Goal: Information Seeking & Learning: Check status

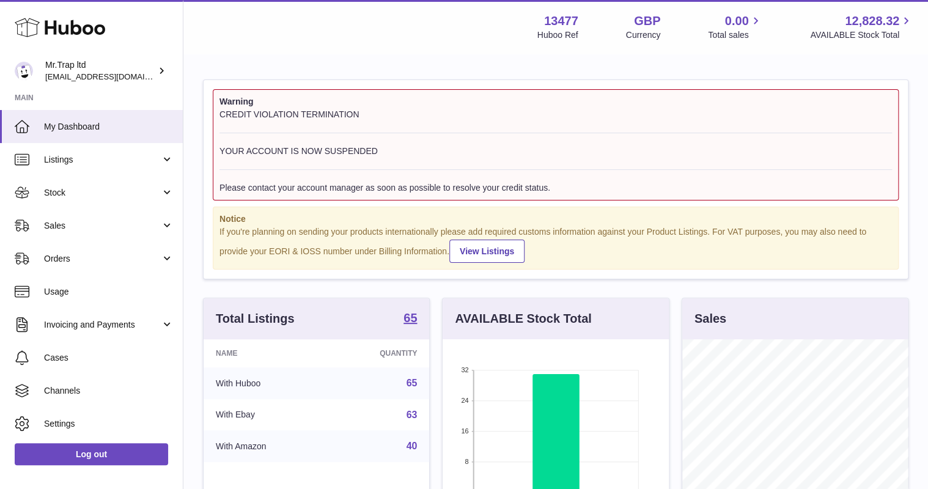
scroll to position [191, 225]
click at [99, 222] on span "Sales" at bounding box center [102, 226] width 117 height 12
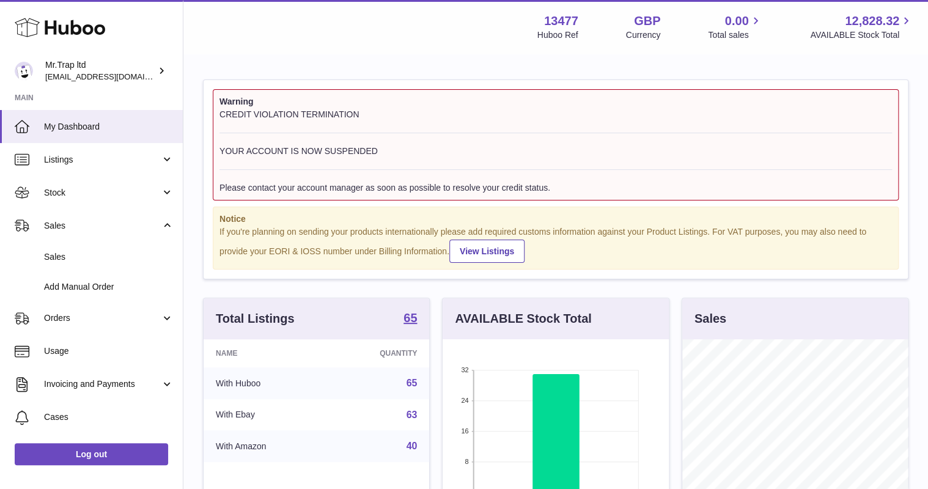
click at [93, 251] on span "Sales" at bounding box center [109, 257] width 130 height 12
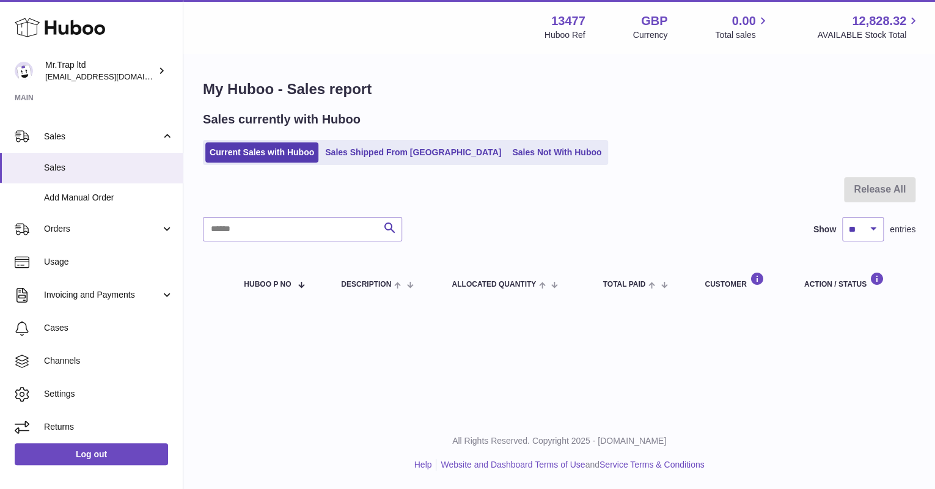
scroll to position [93, 0]
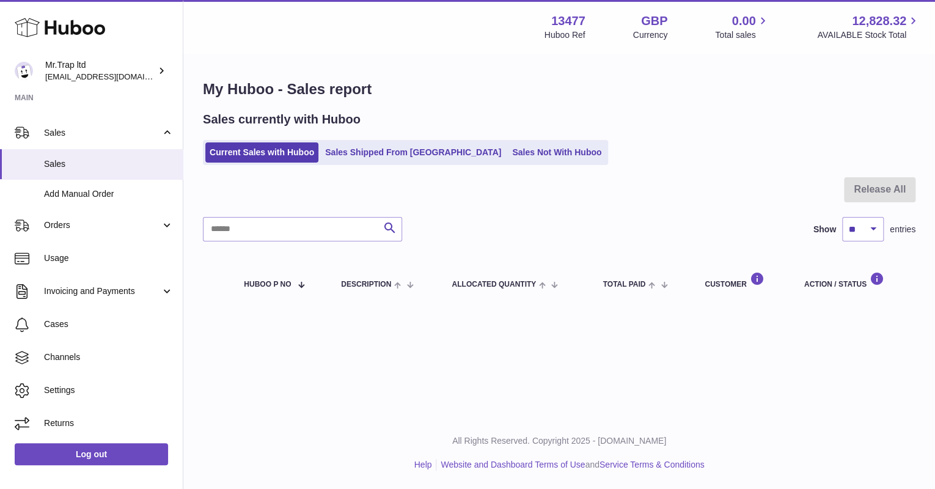
click at [93, 290] on span "Invoicing and Payments" at bounding box center [102, 291] width 117 height 12
click at [87, 321] on span "Billing History" at bounding box center [109, 323] width 130 height 12
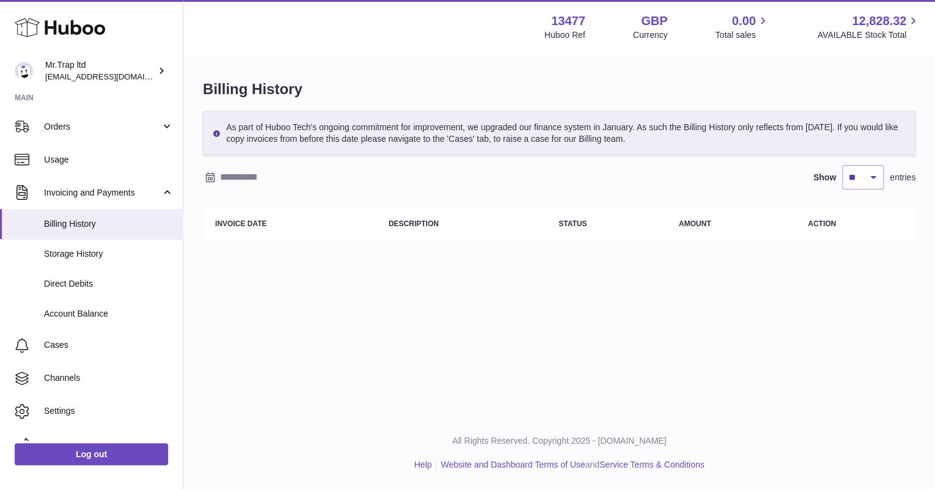
scroll to position [147, 0]
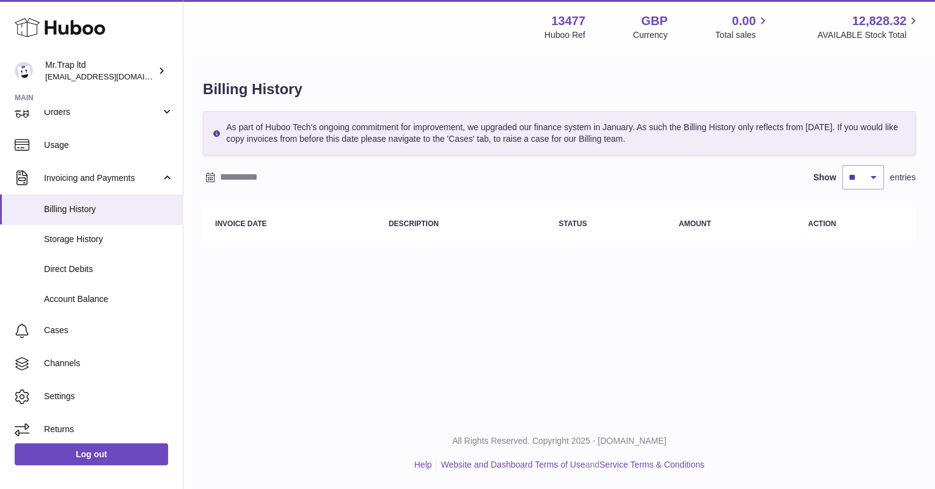
click at [255, 182] on input "text" at bounding box center [315, 177] width 191 height 20
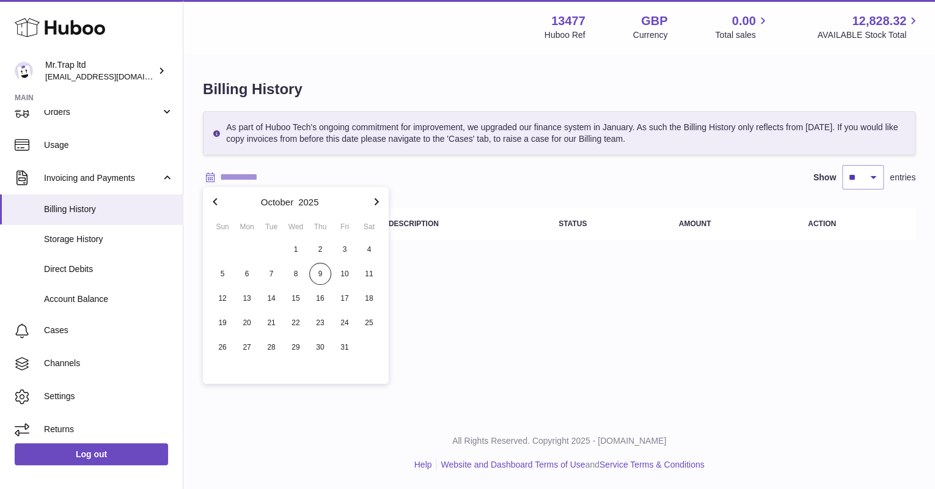
click at [219, 201] on icon "button" at bounding box center [215, 201] width 15 height 15
click at [342, 247] on span "1" at bounding box center [345, 249] width 22 height 22
type input "**********"
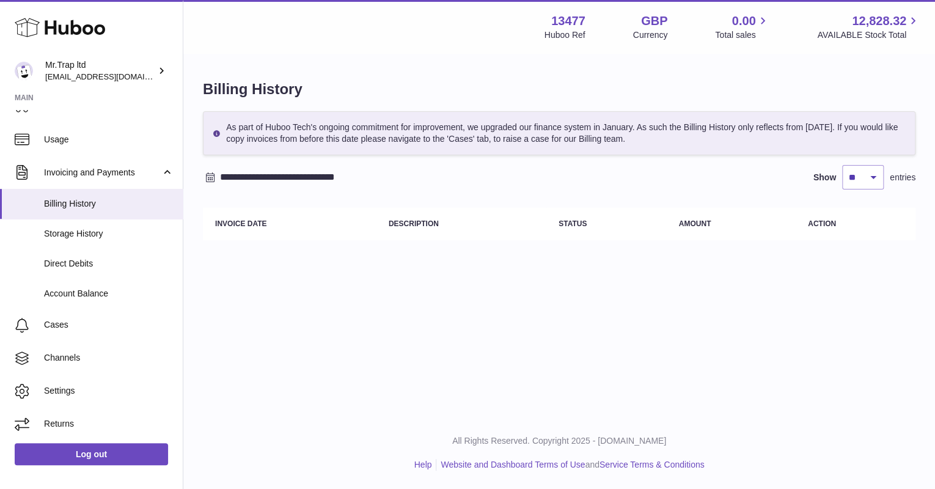
scroll to position [103, 0]
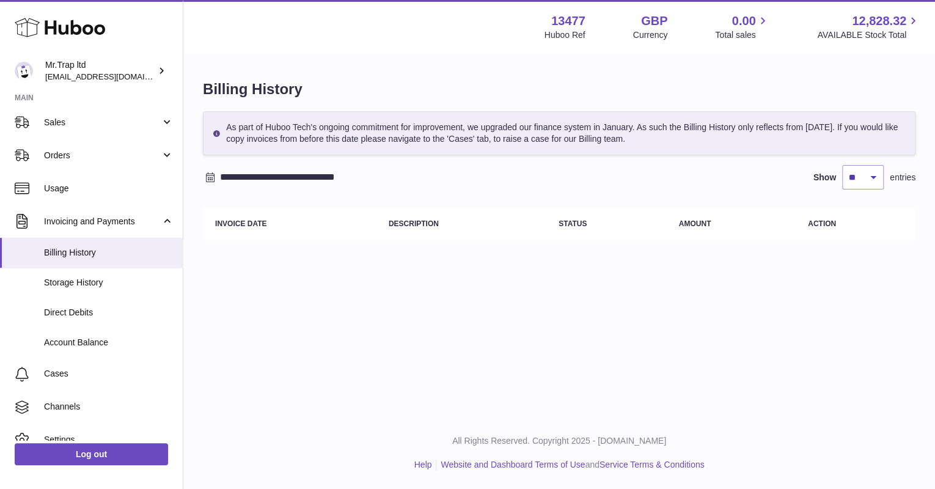
click at [156, 222] on span "Invoicing and Payments" at bounding box center [102, 222] width 117 height 12
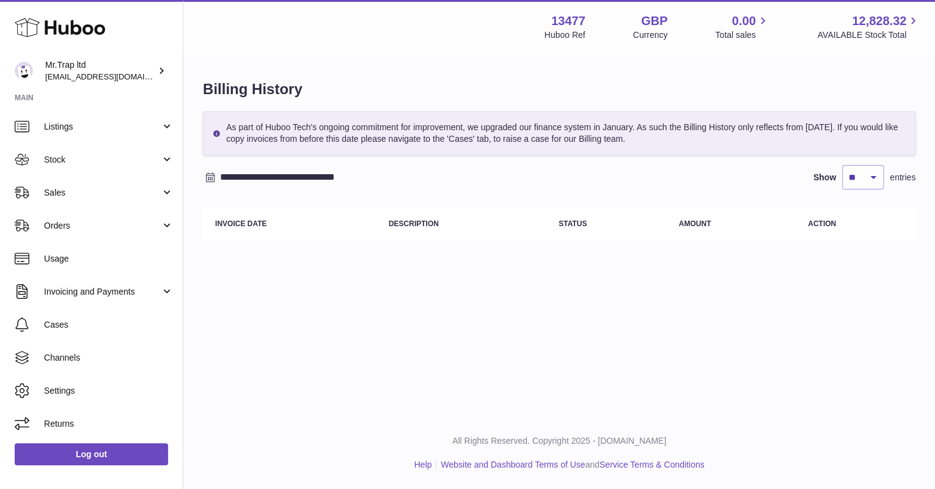
click at [154, 289] on span "Invoicing and Payments" at bounding box center [102, 292] width 117 height 12
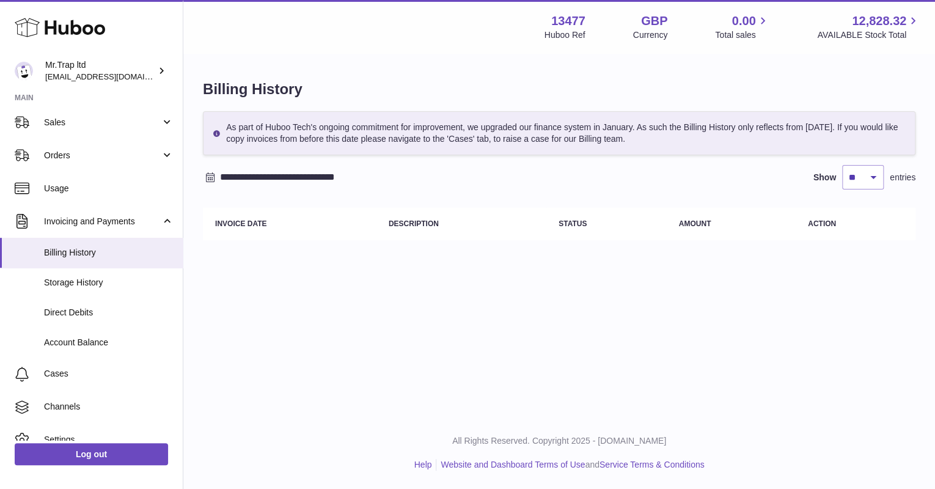
click at [99, 342] on span "Account Balance" at bounding box center [109, 343] width 130 height 12
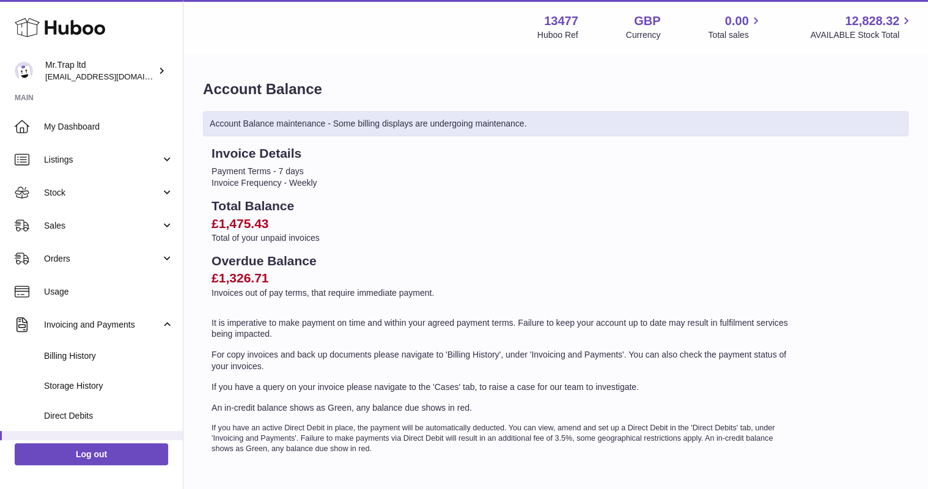
click at [78, 221] on span "Sales" at bounding box center [102, 226] width 117 height 12
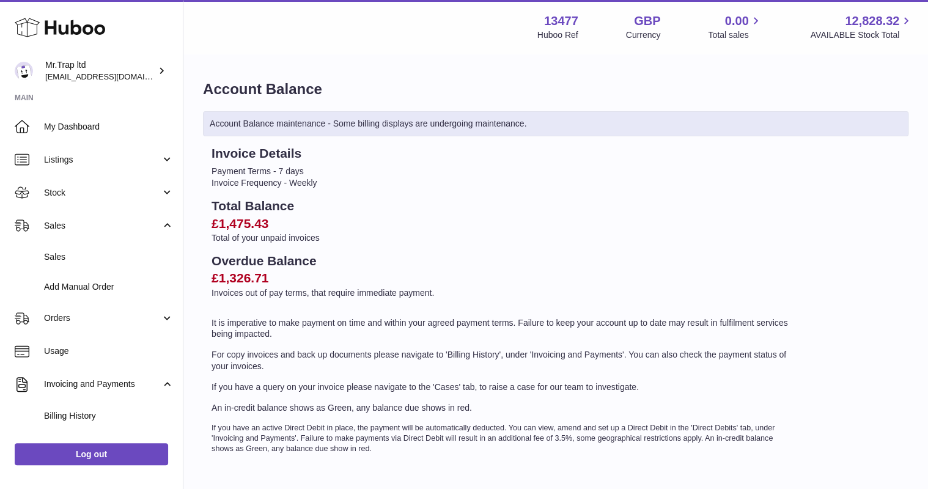
click at [78, 254] on span "Sales" at bounding box center [109, 257] width 130 height 12
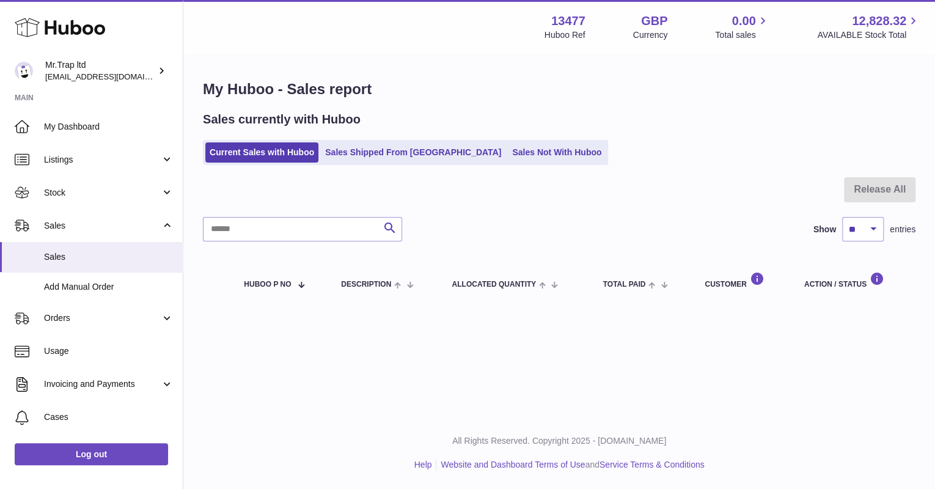
click at [86, 315] on span "Orders" at bounding box center [102, 318] width 117 height 12
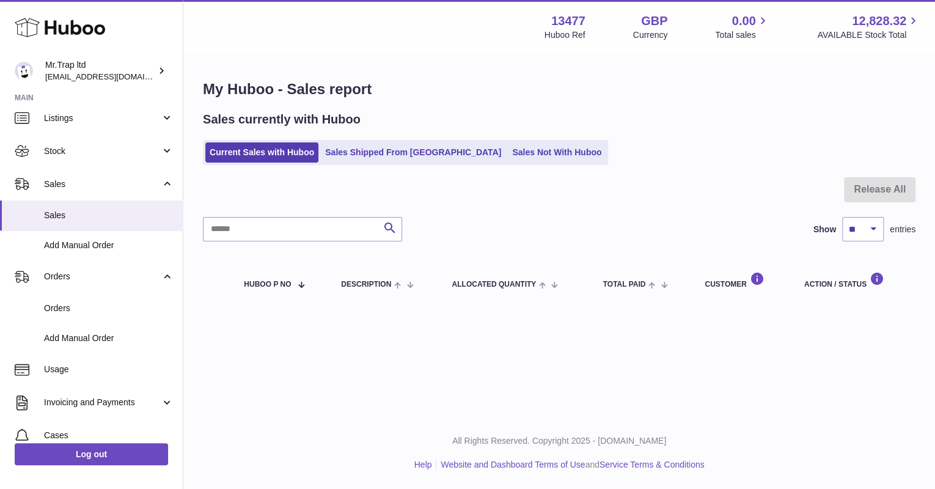
scroll to position [98, 0]
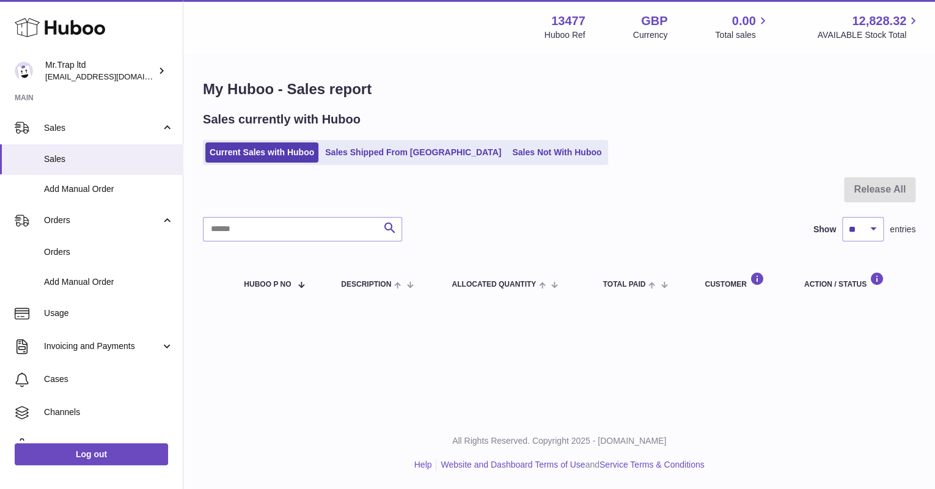
click at [108, 352] on link "Invoicing and Payments" at bounding box center [91, 346] width 183 height 33
click at [90, 372] on span "Billing History" at bounding box center [109, 378] width 130 height 12
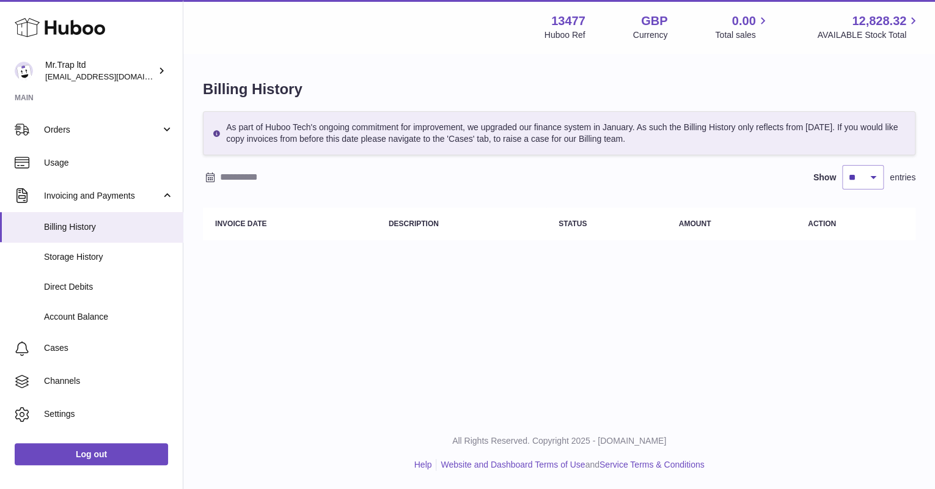
scroll to position [147, 0]
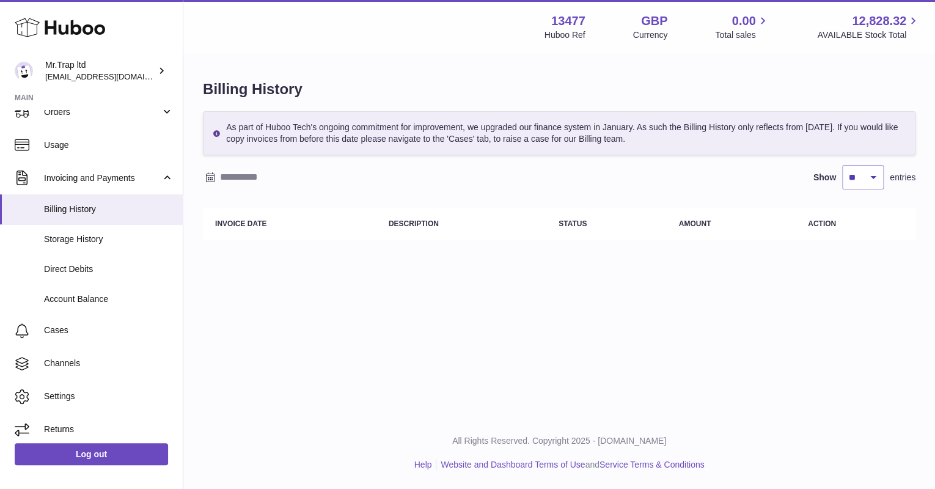
click at [93, 245] on link "Storage History" at bounding box center [91, 239] width 183 height 30
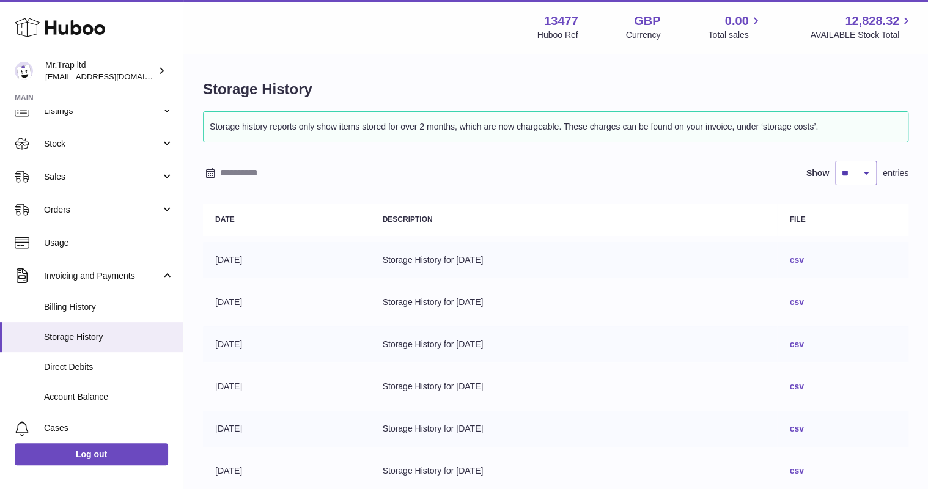
scroll to position [98, 0]
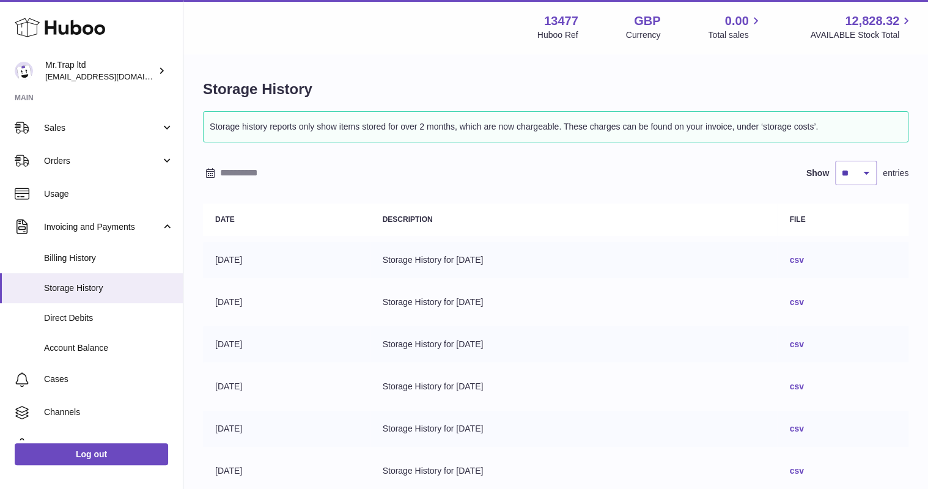
click at [88, 342] on span "Account Balance" at bounding box center [109, 348] width 130 height 12
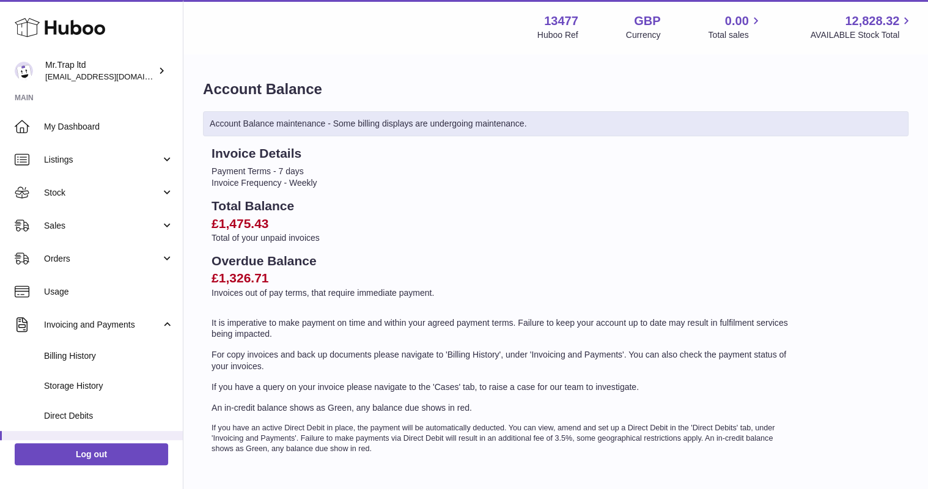
drag, startPoint x: 449, startPoint y: 285, endPoint x: 214, endPoint y: 270, distance: 234.5
click at [214, 270] on h2 "£1,326.71" at bounding box center [502, 277] width 582 height 17
click at [81, 227] on span "Sales" at bounding box center [102, 226] width 117 height 12
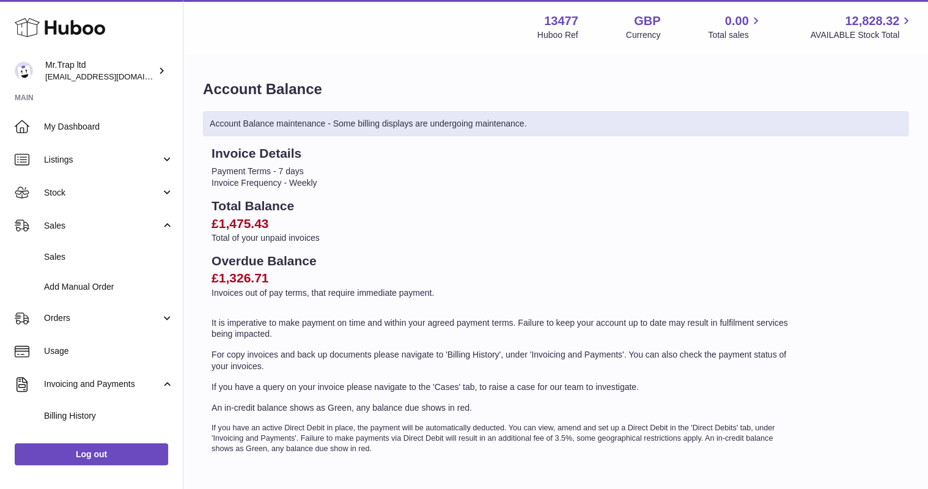
click at [90, 262] on span "Sales" at bounding box center [109, 257] width 130 height 12
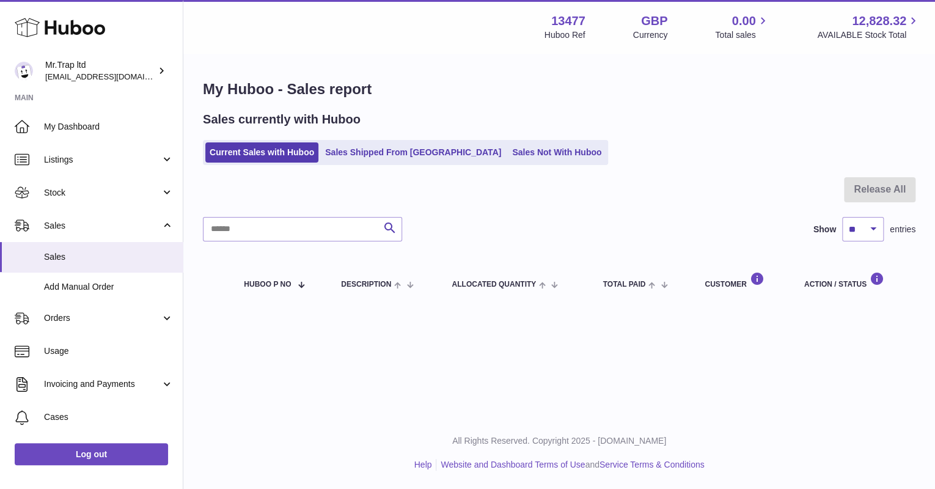
scroll to position [93, 0]
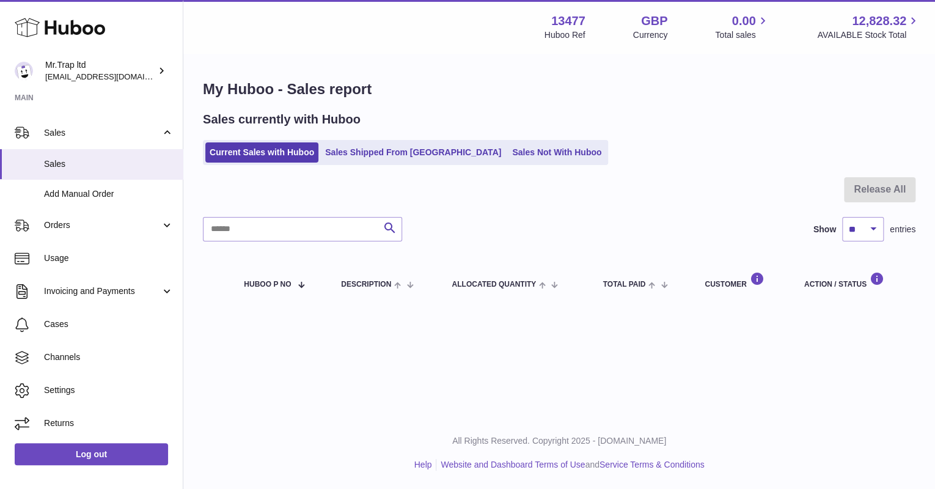
click at [76, 29] on icon at bounding box center [60, 27] width 90 height 24
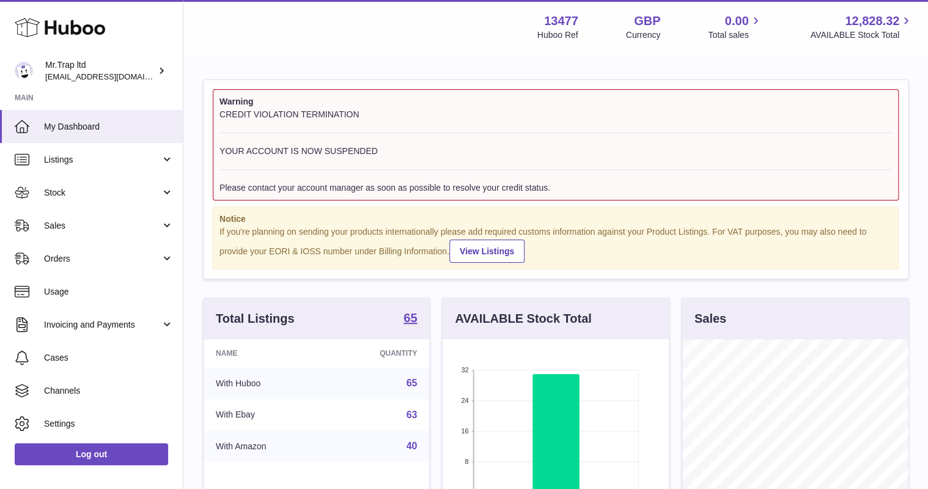
scroll to position [191, 225]
click at [493, 240] on link "View Listings" at bounding box center [486, 251] width 75 height 23
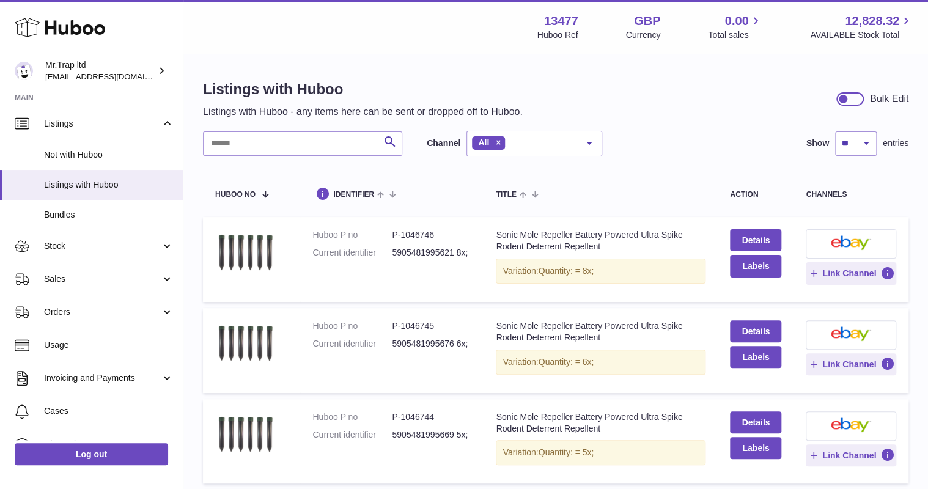
scroll to position [49, 0]
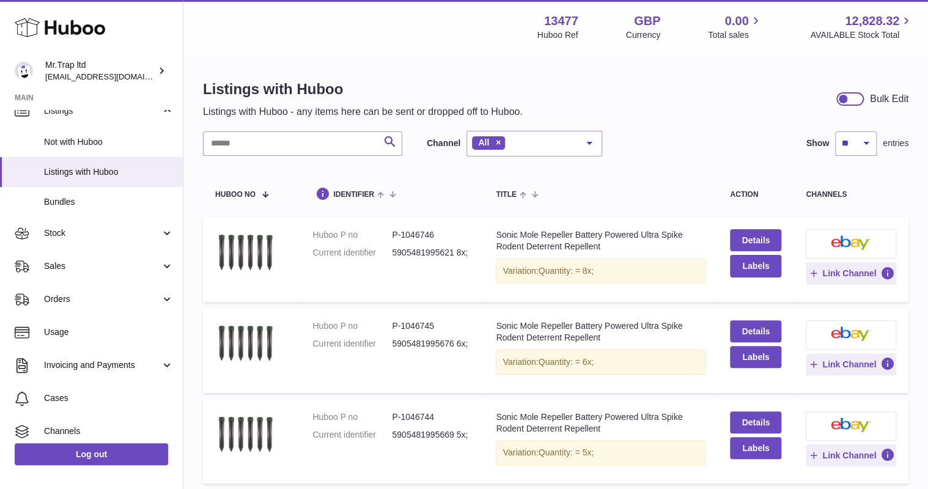
click at [105, 225] on link "Stock" at bounding box center [91, 233] width 183 height 33
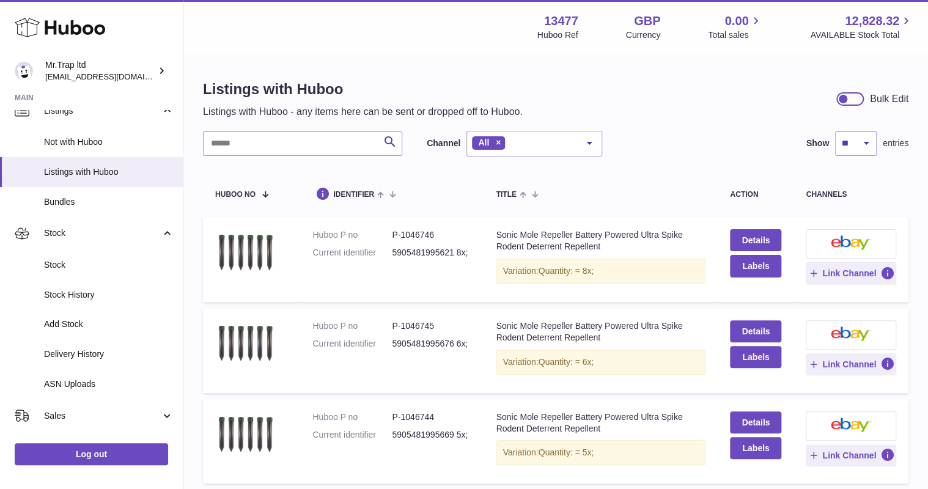
click at [117, 255] on link "Stock" at bounding box center [91, 265] width 183 height 30
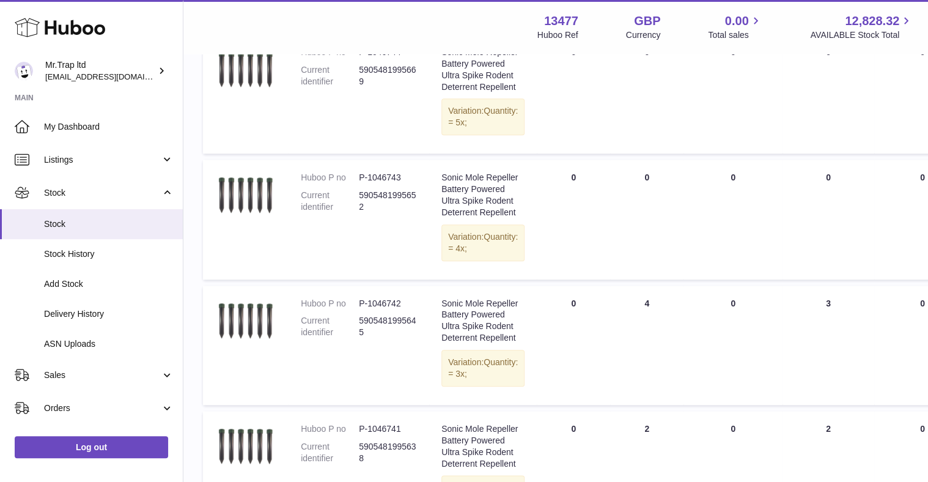
scroll to position [342, 0]
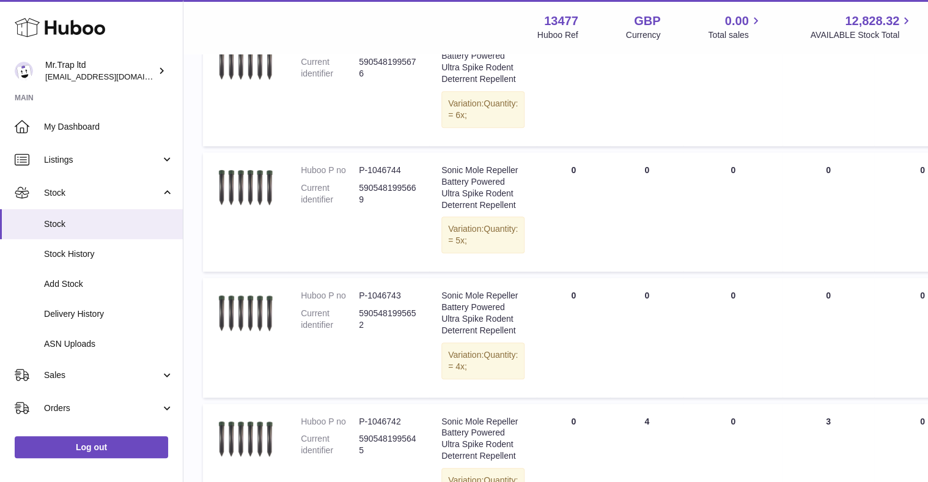
click at [71, 26] on use at bounding box center [60, 27] width 90 height 19
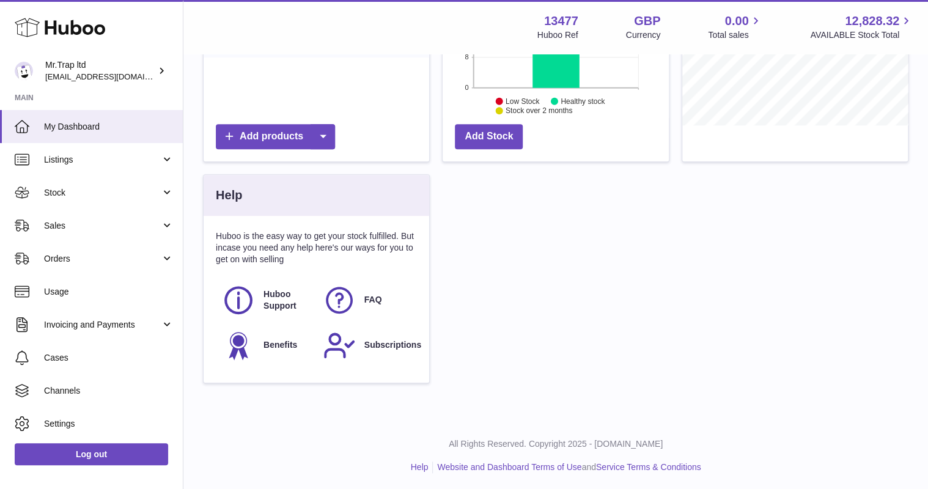
scroll to position [406, 0]
click at [69, 215] on link "Sales" at bounding box center [91, 225] width 183 height 33
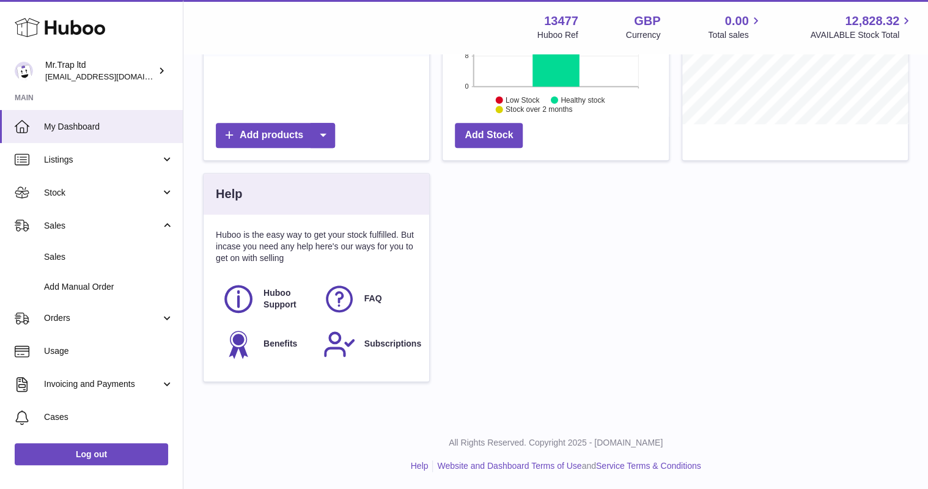
click at [68, 252] on span "Sales" at bounding box center [109, 257] width 130 height 12
